Goal: Browse casually: Explore the website without a specific task or goal

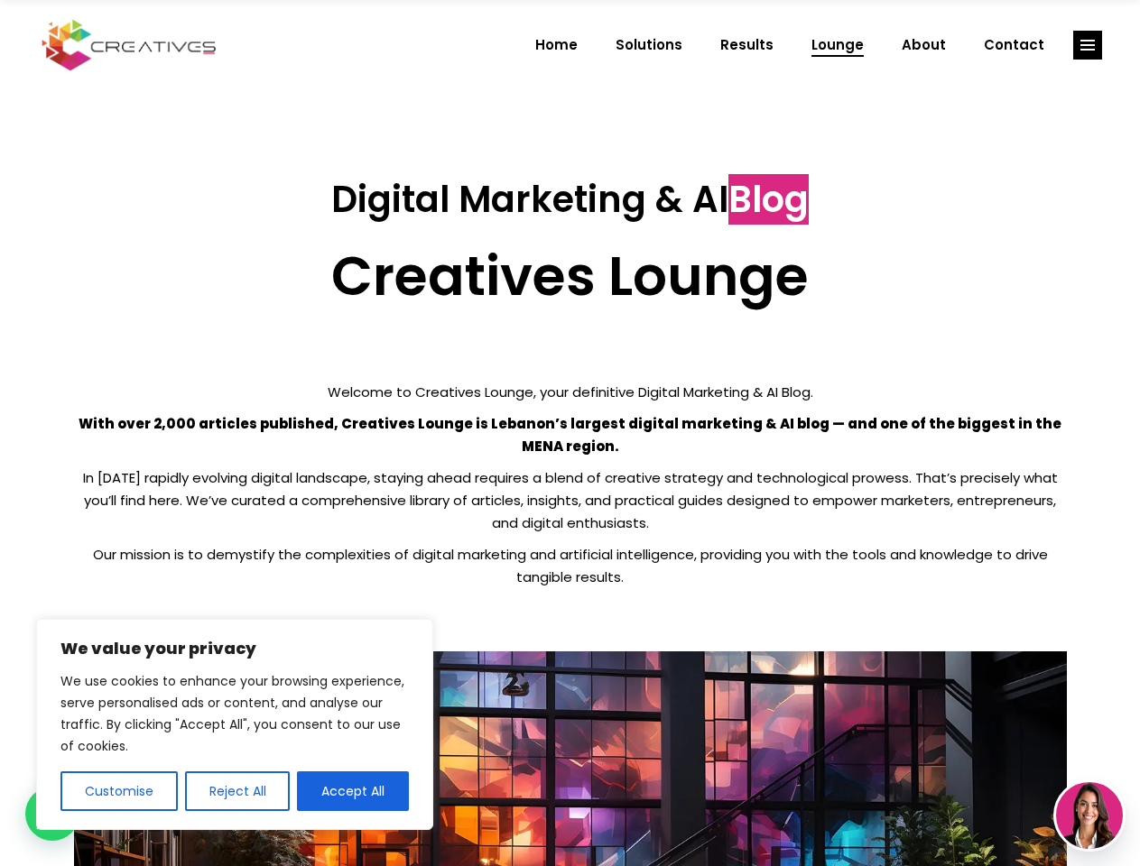
click at [569, 433] on p "With over 2,000 articles published, Creatives Lounge is Lebanon’s largest digit…" at bounding box center [570, 434] width 992 height 45
click at [118, 791] on button "Customise" at bounding box center [118, 791] width 117 height 40
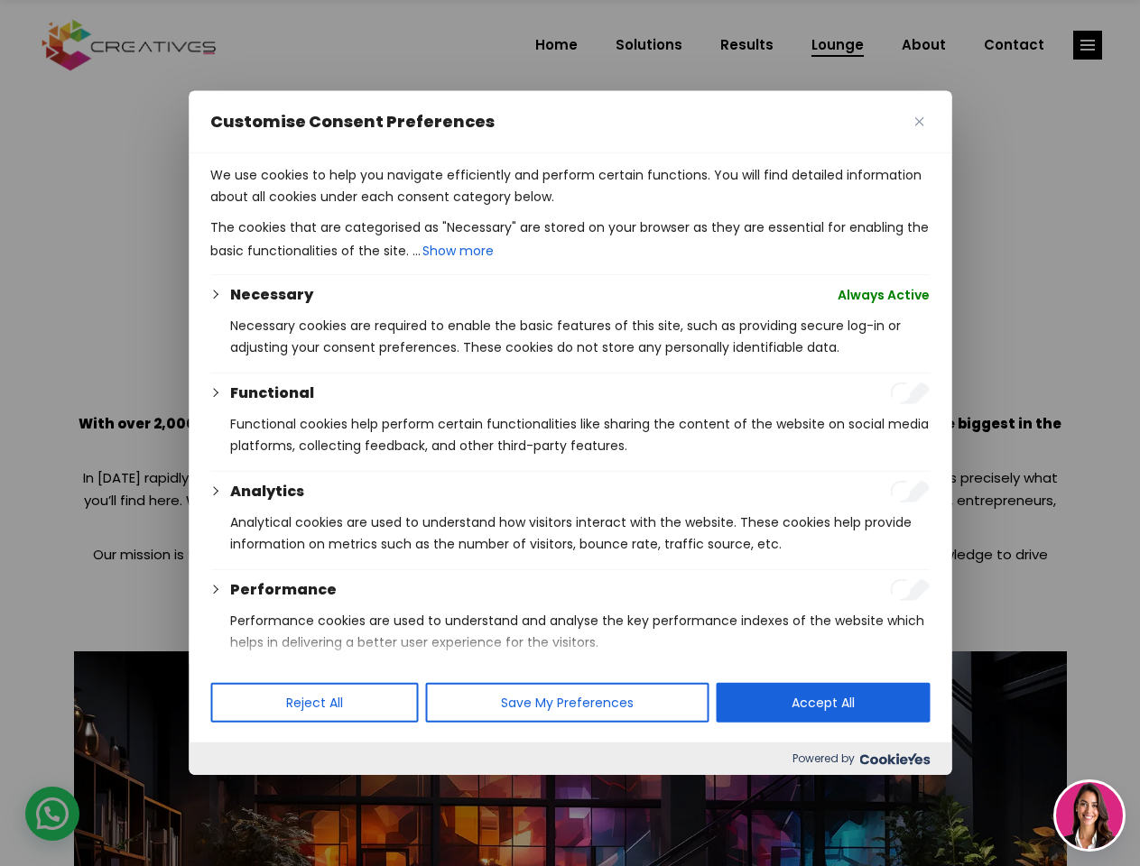
click at [236, 791] on div at bounding box center [570, 433] width 1140 height 866
click at [353, 791] on div at bounding box center [570, 433] width 1140 height 866
click at [1087, 45] on div at bounding box center [570, 433] width 1140 height 866
click at [1089, 816] on img at bounding box center [1089, 815] width 67 height 67
